Goal: Check status: Check status

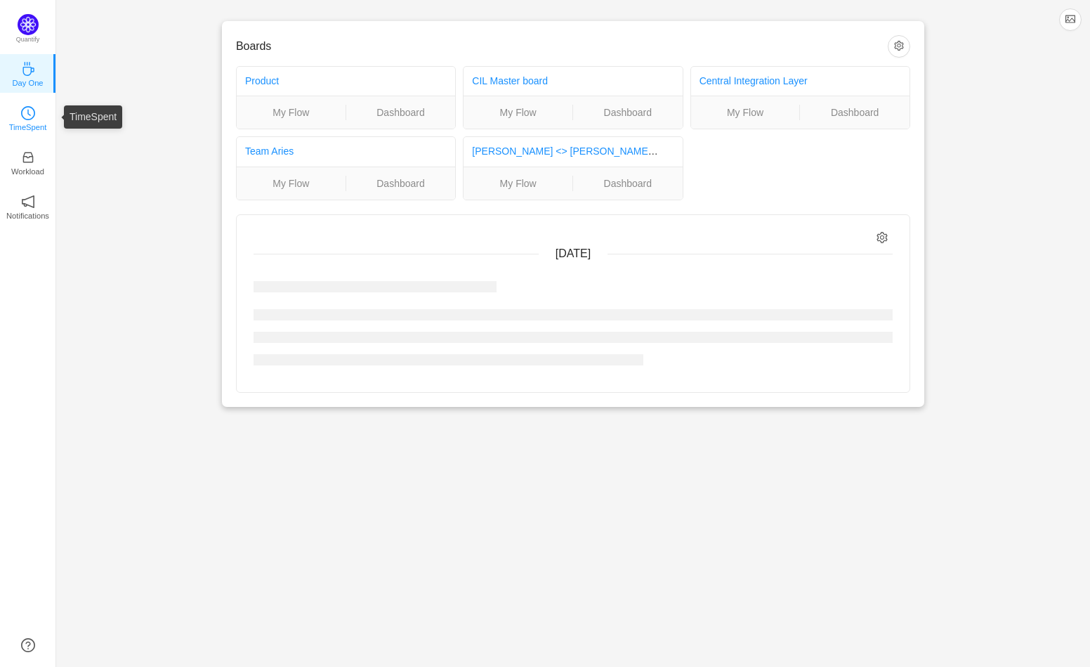
click at [22, 124] on p "TimeSpent" at bounding box center [28, 127] width 38 height 13
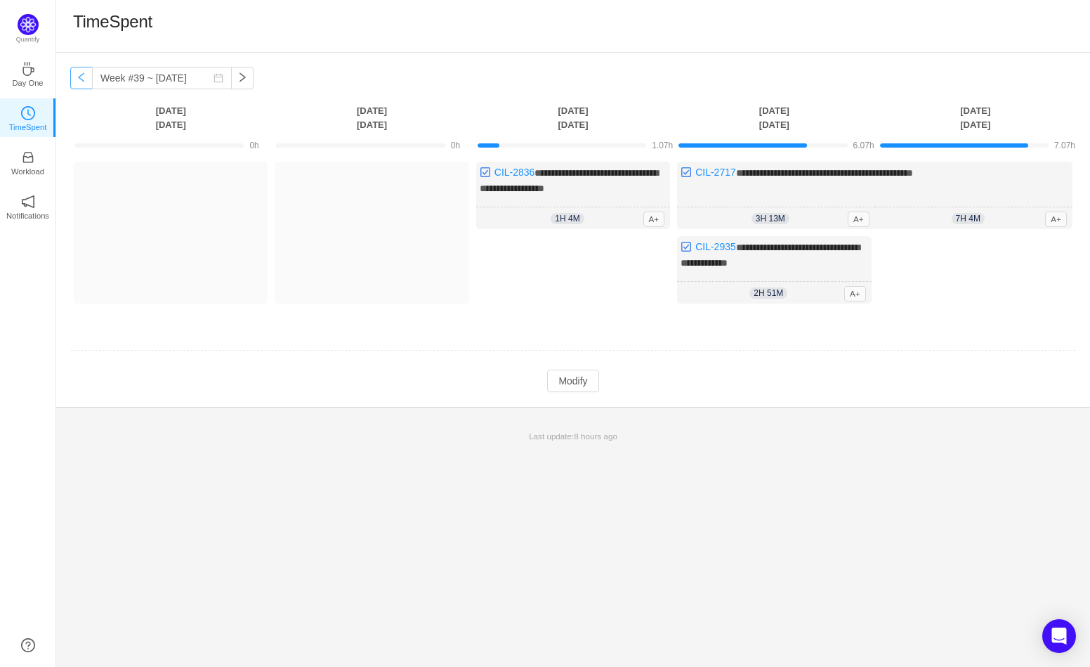
click at [75, 81] on button "button" at bounding box center [81, 78] width 22 height 22
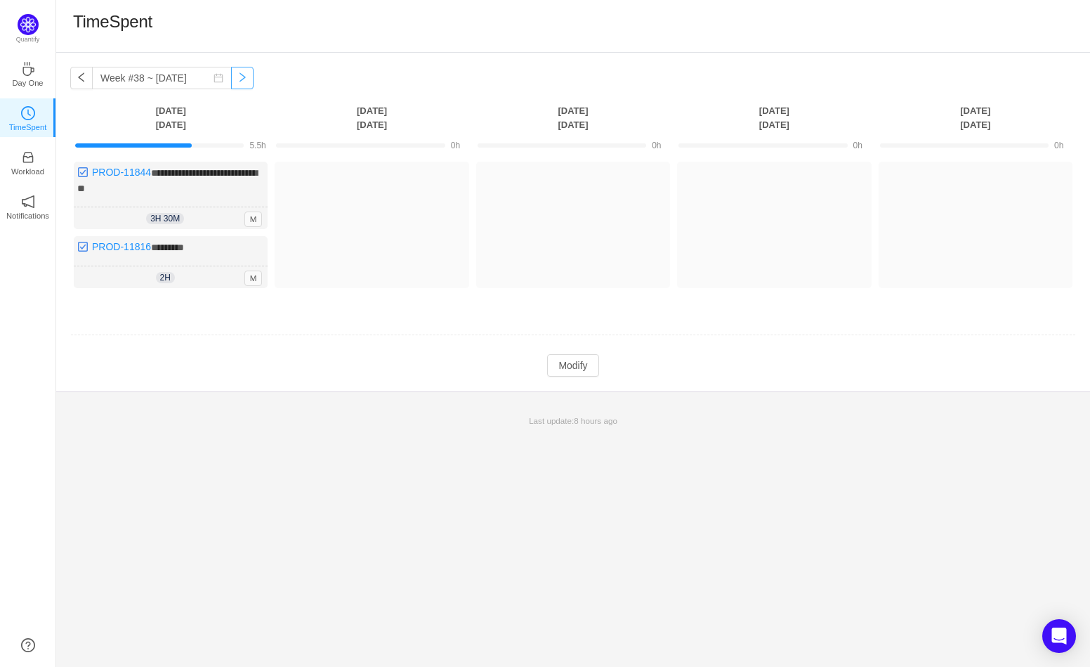
click at [231, 80] on button "button" at bounding box center [242, 78] width 22 height 22
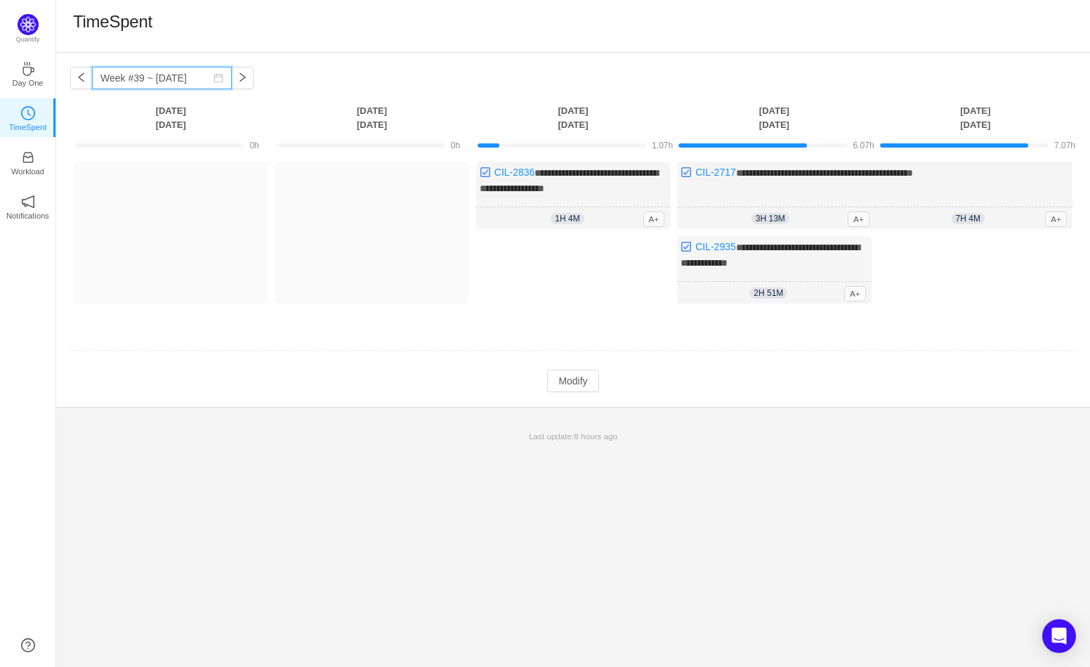
click at [92, 71] on input "Week #39 ~ [DATE]" at bounding box center [162, 78] width 140 height 22
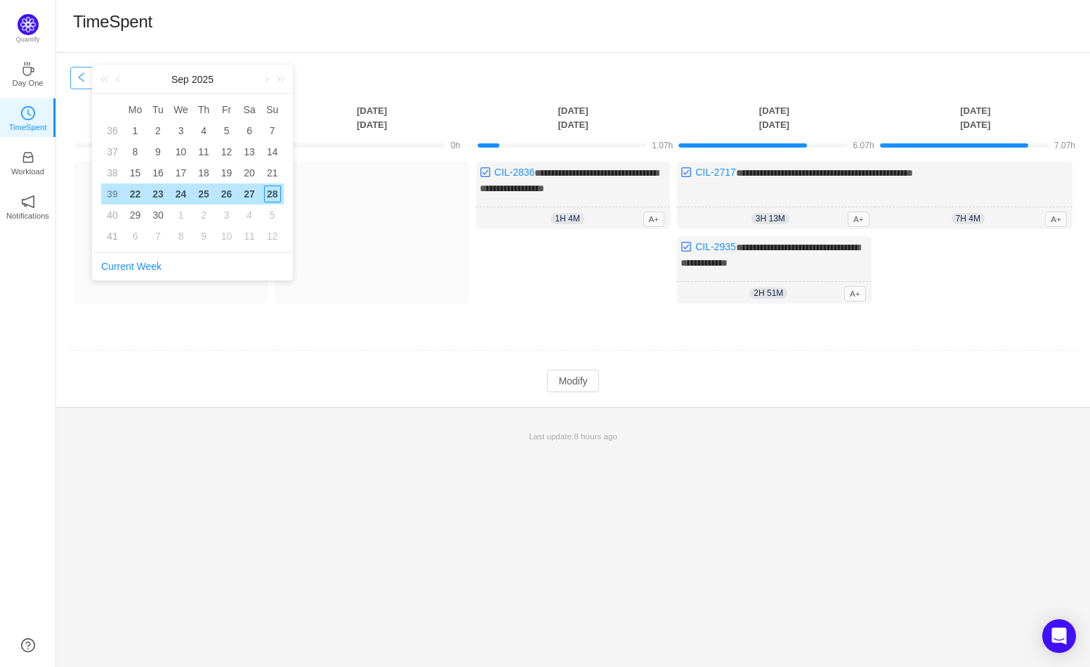
click at [82, 76] on button "button" at bounding box center [81, 78] width 22 height 22
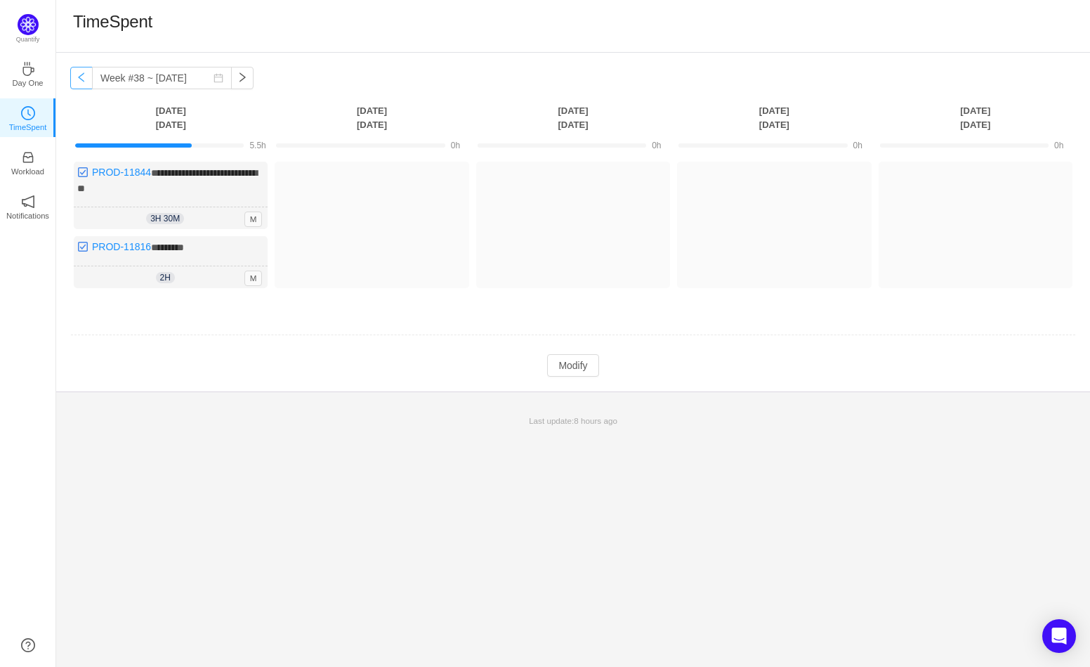
click at [81, 77] on button "button" at bounding box center [81, 78] width 22 height 22
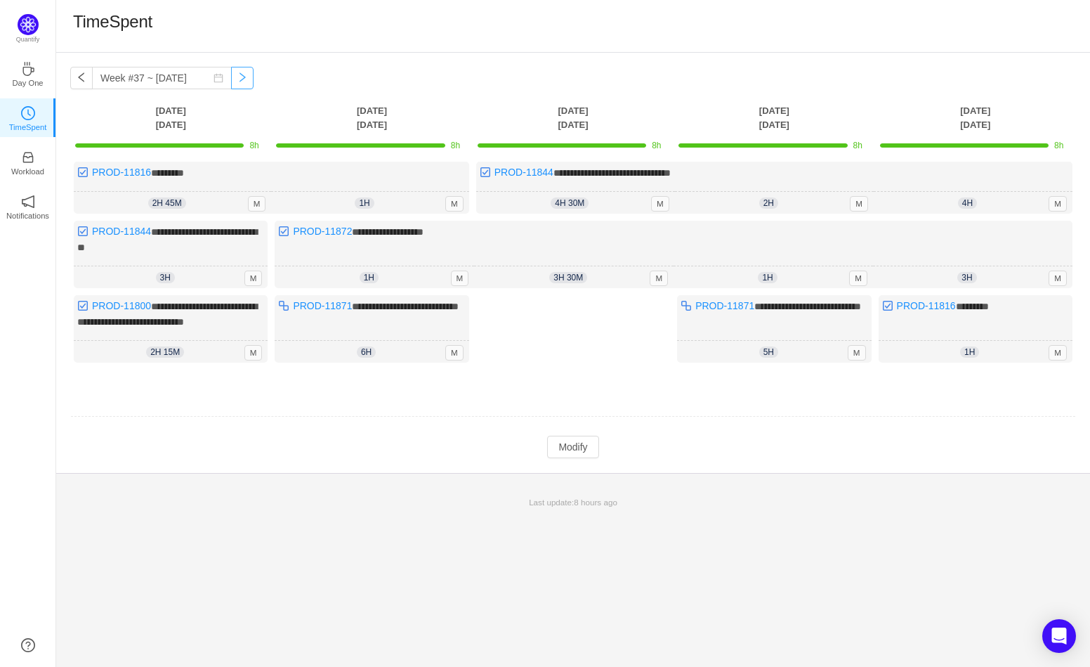
click at [231, 74] on button "button" at bounding box center [242, 78] width 22 height 22
type input "Week #38 ~ [DATE]"
